Goal: Leave review/rating

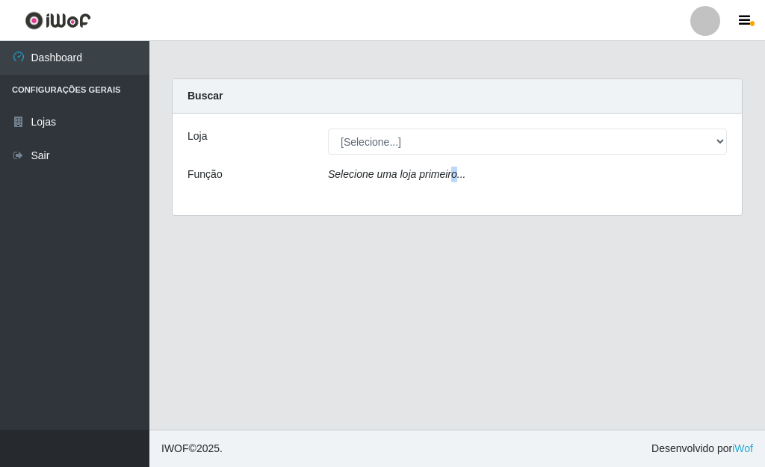
drag, startPoint x: 451, startPoint y: 181, endPoint x: 445, endPoint y: 169, distance: 13.1
click at [445, 169] on div "Selecione uma loja primeiro..." at bounding box center [528, 178] width 422 height 22
click at [445, 167] on div "Selecione uma loja primeiro..." at bounding box center [528, 178] width 422 height 22
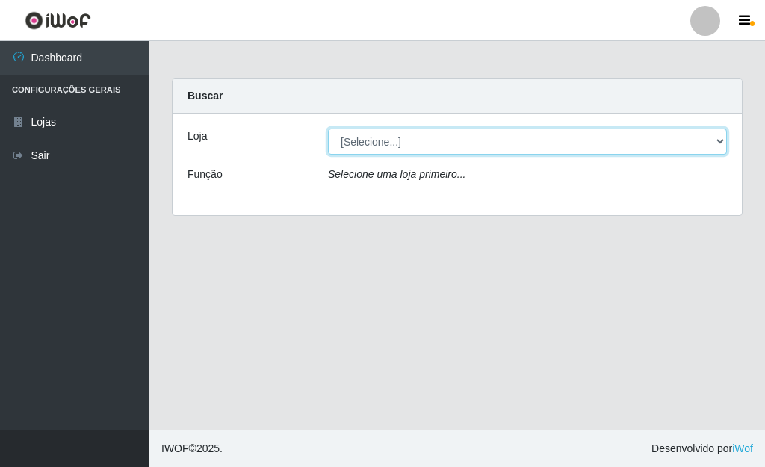
click at [434, 141] on select "[Selecione...] Bemais Supermercados - [GEOGRAPHIC_DATA]" at bounding box center [527, 142] width 399 height 26
select select "249"
click at [328, 129] on select "[Selecione...] Bemais Supermercados - [GEOGRAPHIC_DATA]" at bounding box center [527, 142] width 399 height 26
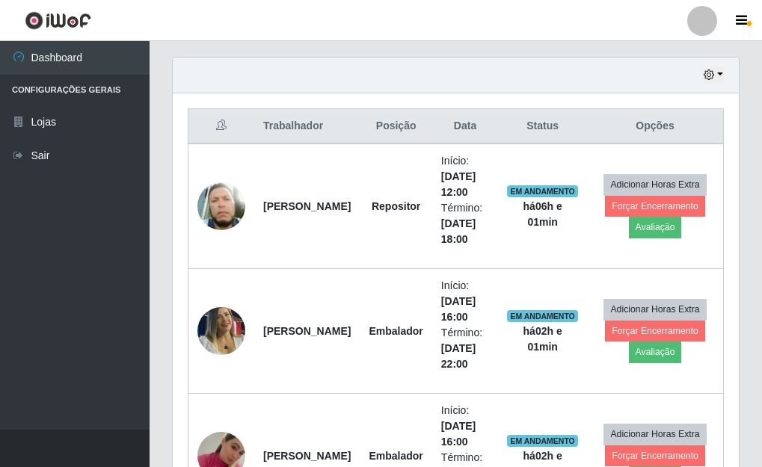
scroll to position [523, 0]
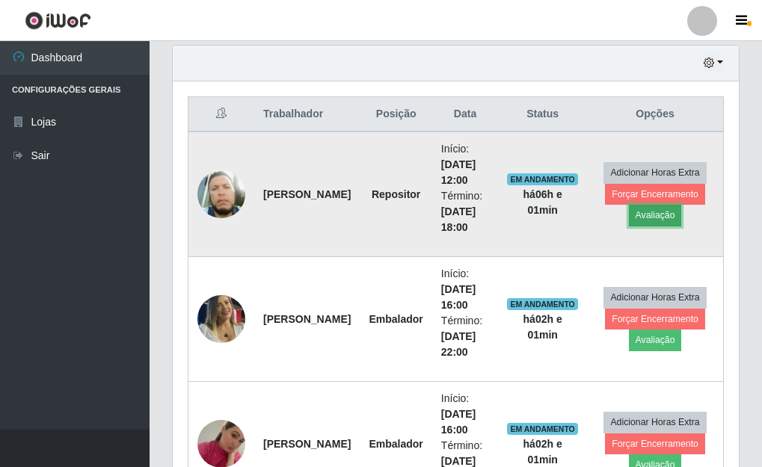
click at [642, 218] on button "Avaliação" at bounding box center [655, 215] width 53 height 21
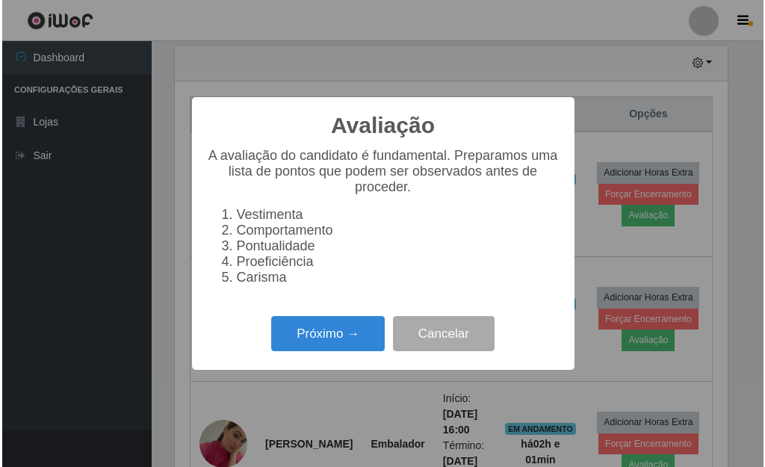
scroll to position [310, 557]
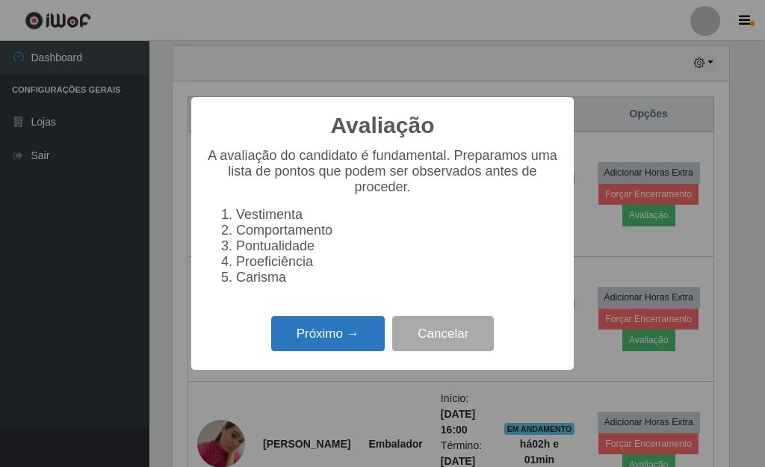
click at [363, 341] on button "Próximo →" at bounding box center [328, 333] width 114 height 35
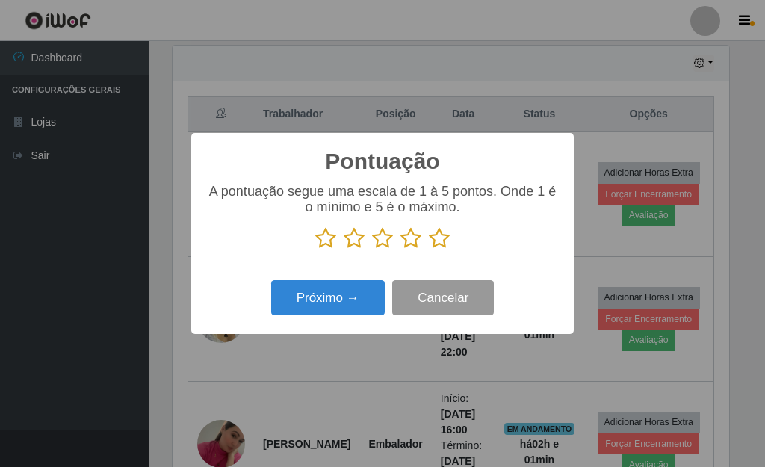
scroll to position [747132, 746885]
click at [438, 236] on icon at bounding box center [439, 238] width 21 height 22
click at [429, 250] on input "radio" at bounding box center [429, 250] width 0 height 0
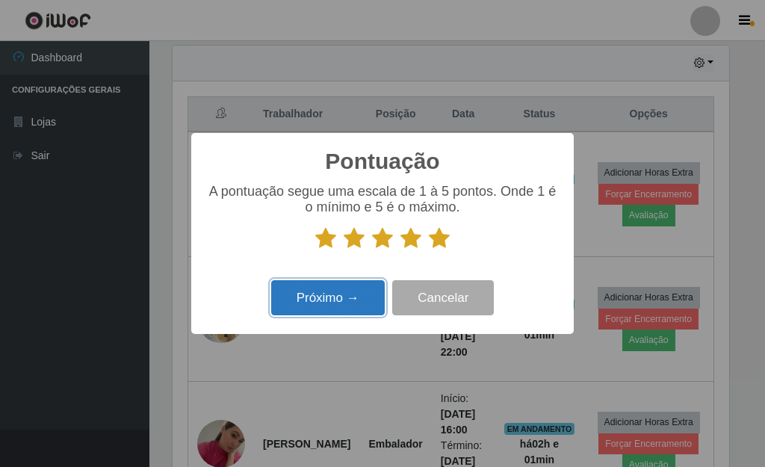
click at [325, 292] on button "Próximo →" at bounding box center [328, 297] width 114 height 35
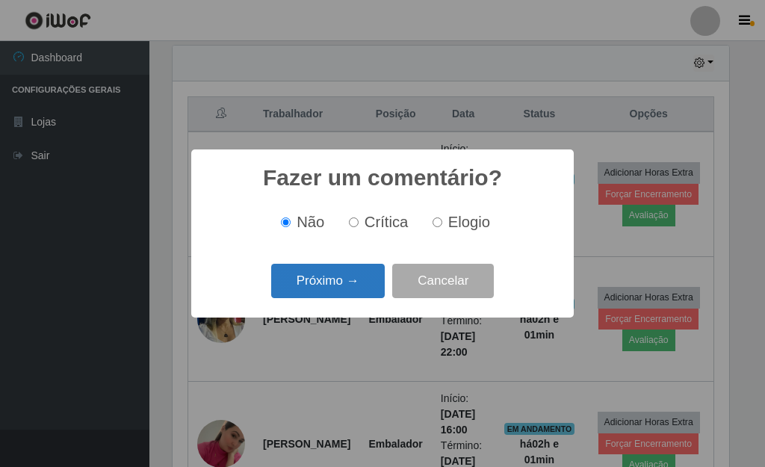
drag, startPoint x: 339, startPoint y: 306, endPoint x: 341, endPoint y: 283, distance: 23.3
click at [339, 296] on div "Fazer um comentário? × Não Crítica Elogio Próximo → Cancelar" at bounding box center [382, 232] width 383 height 167
click at [342, 282] on button "Próximo →" at bounding box center [328, 281] width 114 height 35
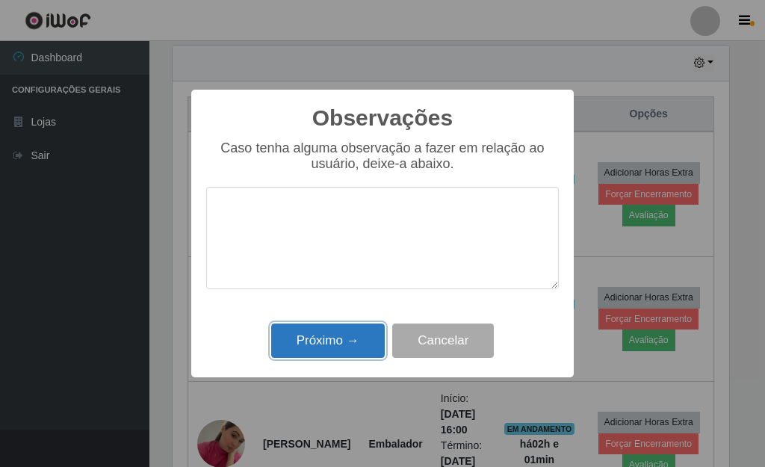
click at [341, 350] on button "Próximo →" at bounding box center [328, 341] width 114 height 35
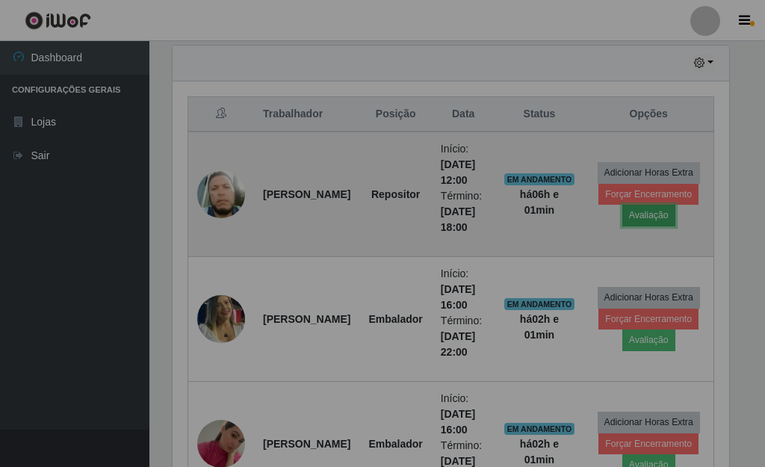
scroll to position [310, 566]
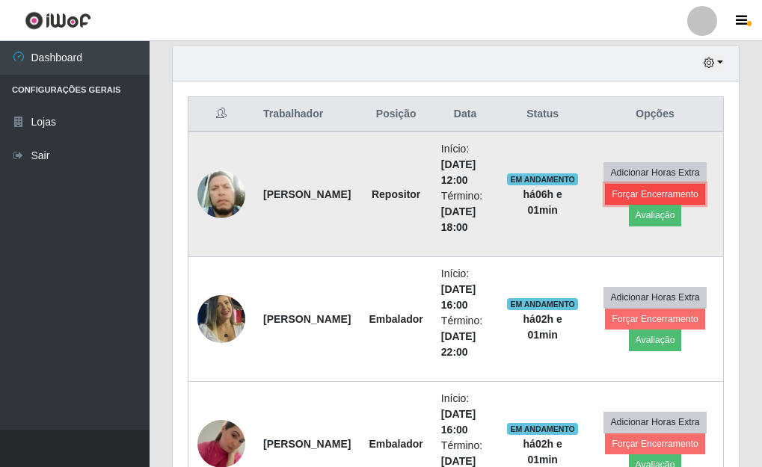
click at [644, 194] on button "Forçar Encerramento" at bounding box center [655, 194] width 100 height 21
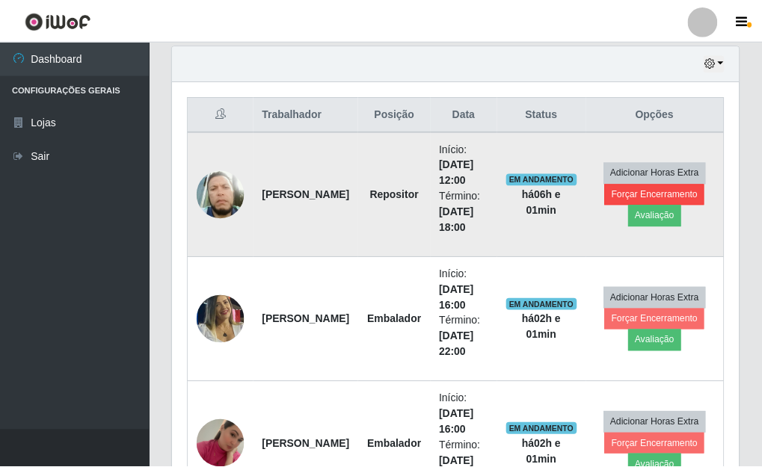
scroll to position [310, 557]
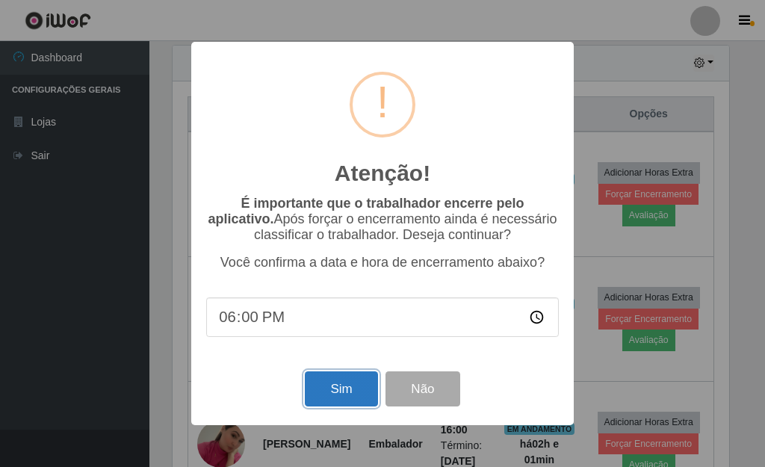
click at [325, 390] on button "Sim" at bounding box center [341, 388] width 73 height 35
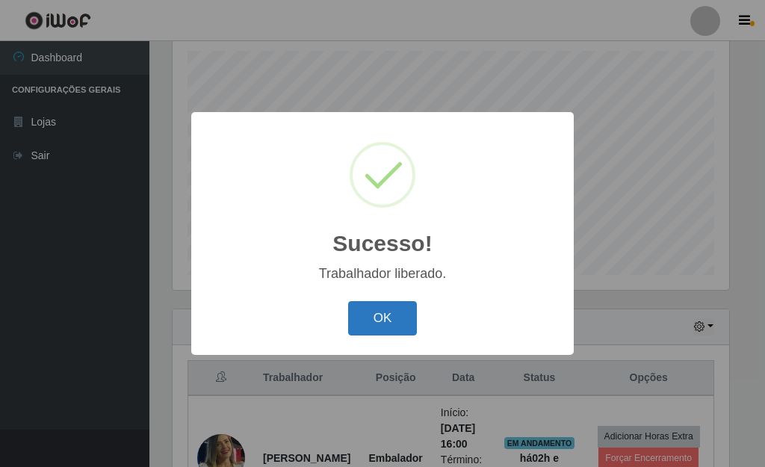
click at [366, 316] on button "OK" at bounding box center [383, 318] width 70 height 35
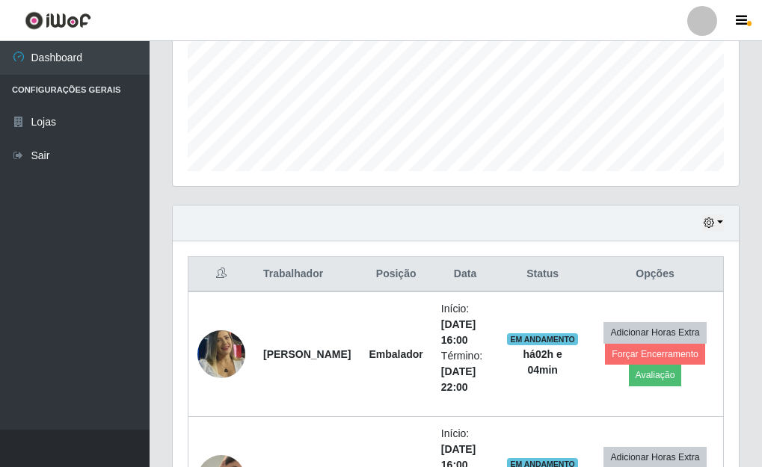
scroll to position [210, 0]
